Goal: Information Seeking & Learning: Find specific fact

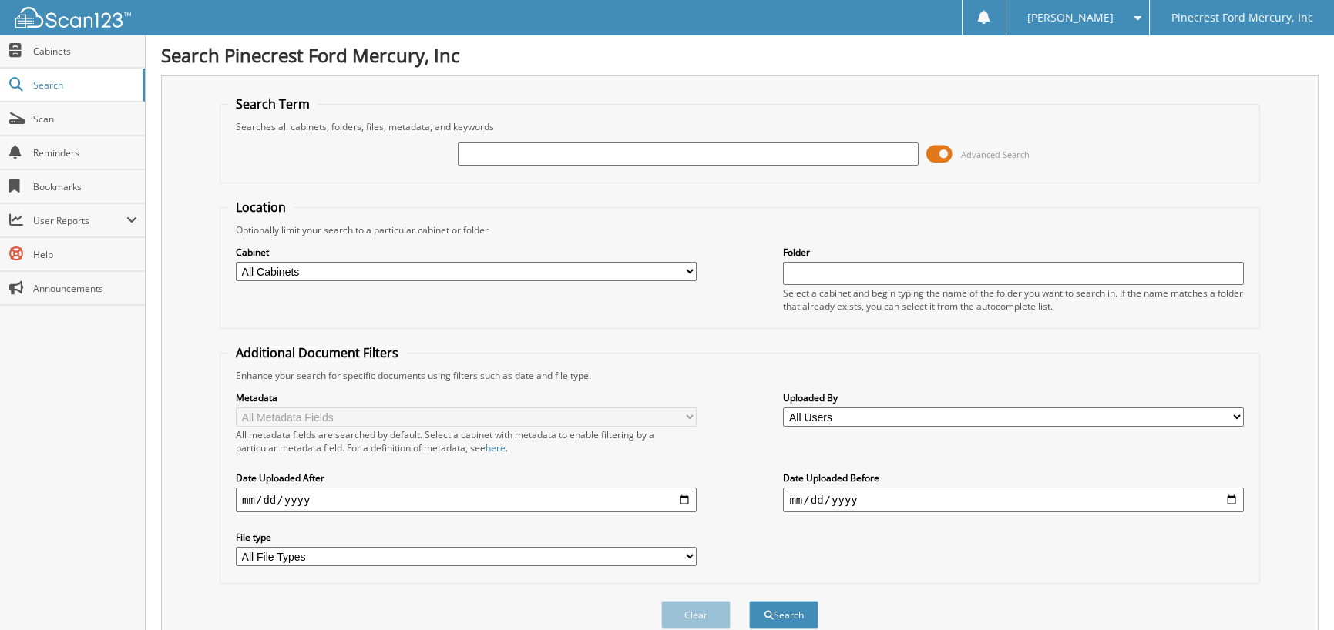
click at [514, 153] on input "text" at bounding box center [688, 154] width 461 height 23
type input "unif"
click at [233, 501] on div "Metadata All Metadata Fields All metadata fields are searched by default. Selec…" at bounding box center [739, 478] width 1023 height 193
click at [239, 501] on input "date" at bounding box center [466, 500] width 461 height 25
type input "[DATE]"
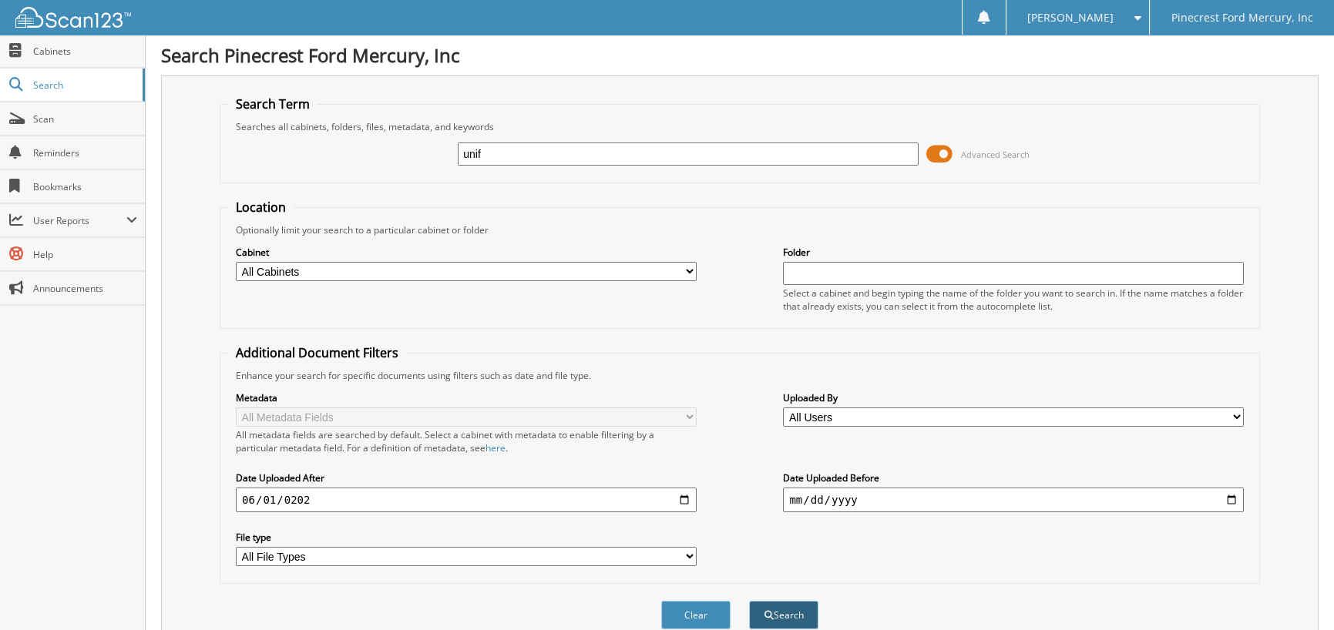
click at [780, 613] on button "Search" at bounding box center [783, 615] width 69 height 29
click at [498, 141] on div "unif" at bounding box center [688, 154] width 461 height 26
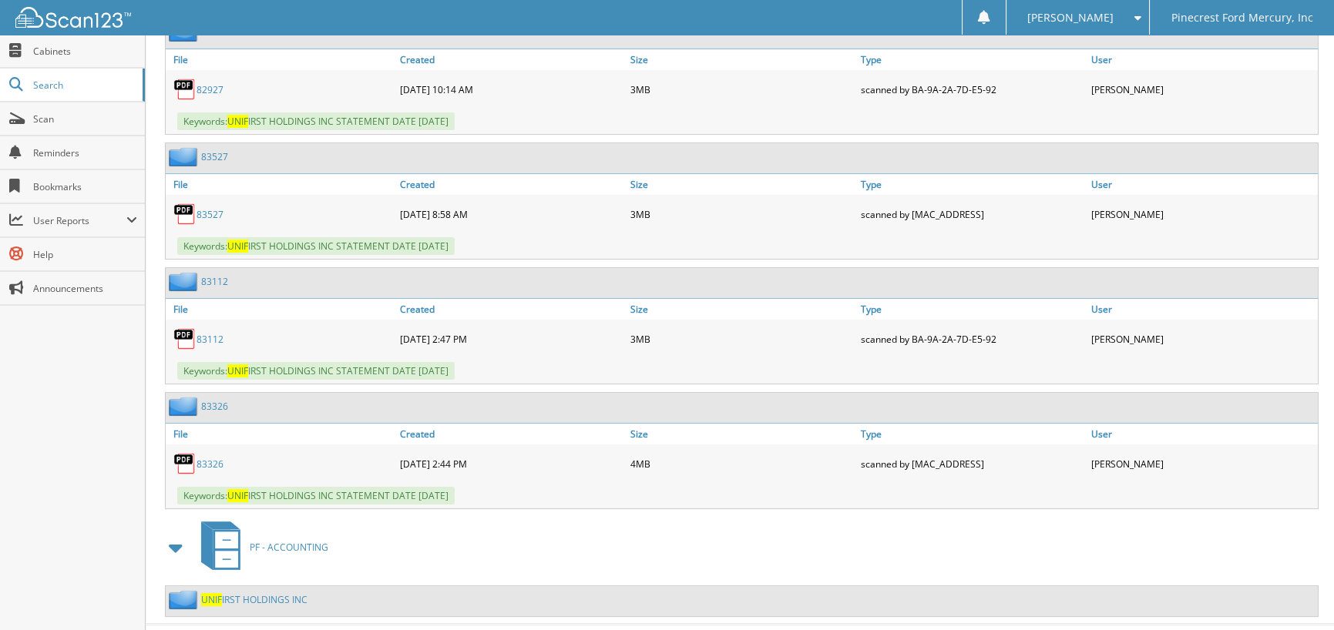
scroll to position [770, 0]
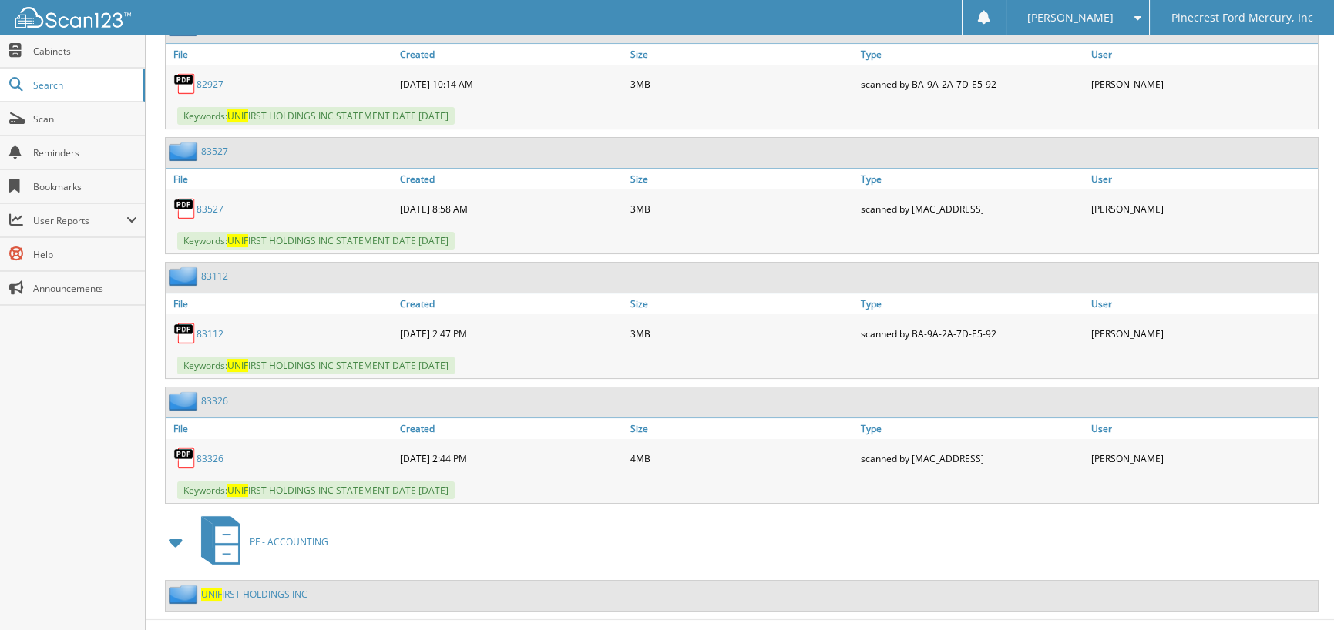
click at [209, 452] on link "83326" at bounding box center [209, 458] width 27 height 13
click at [209, 203] on link "83527" at bounding box center [209, 209] width 27 height 13
